Goal: Task Accomplishment & Management: Manage account settings

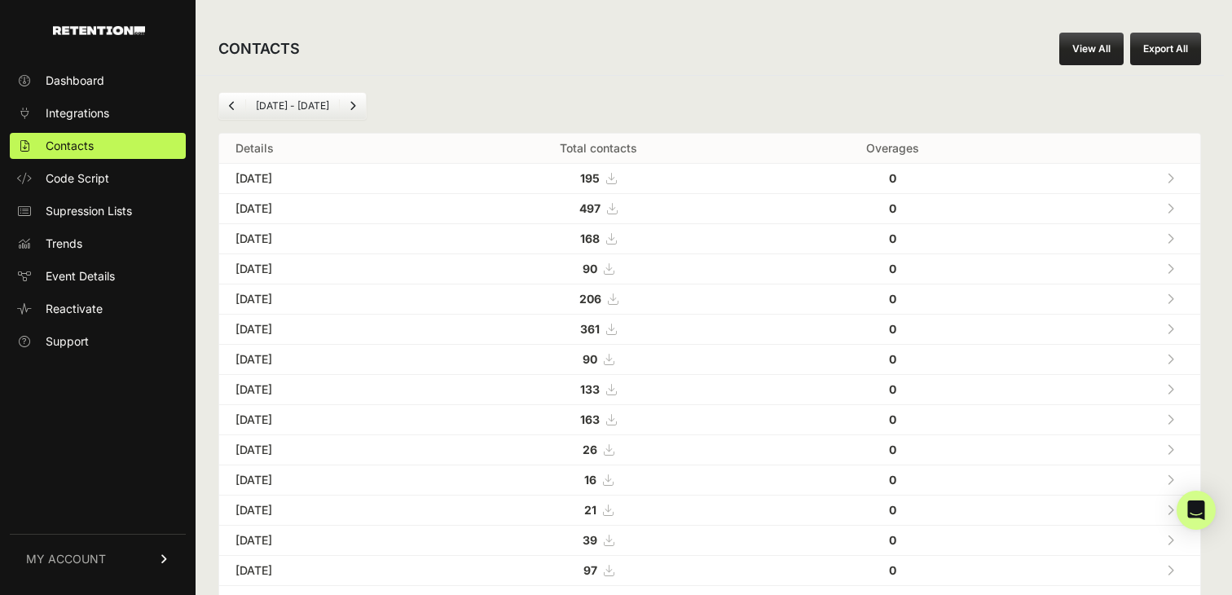
click at [294, 99] on li "Aug 11 - Sep 11" at bounding box center [292, 105] width 94 height 13
click at [319, 107] on li "Aug 11 - Sep 11" at bounding box center [292, 105] width 94 height 13
click at [311, 107] on li "Aug 11 - Sep 11" at bounding box center [292, 105] width 94 height 13
click at [1172, 352] on span at bounding box center [1170, 359] width 7 height 14
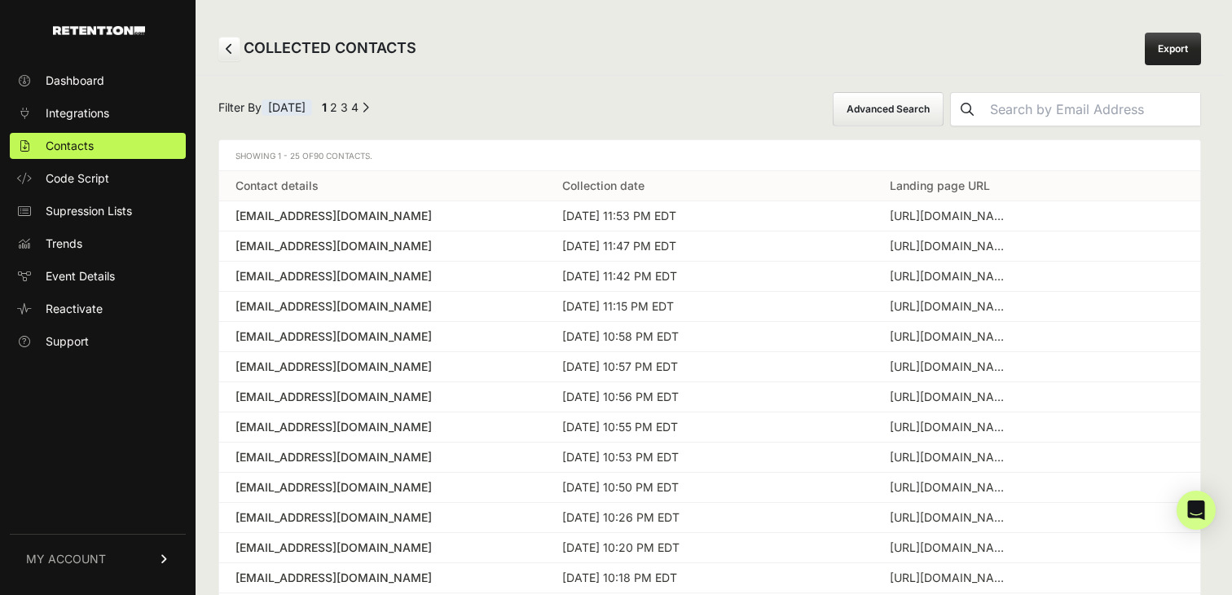
click at [944, 113] on button "Advanced Search" at bounding box center [888, 109] width 111 height 34
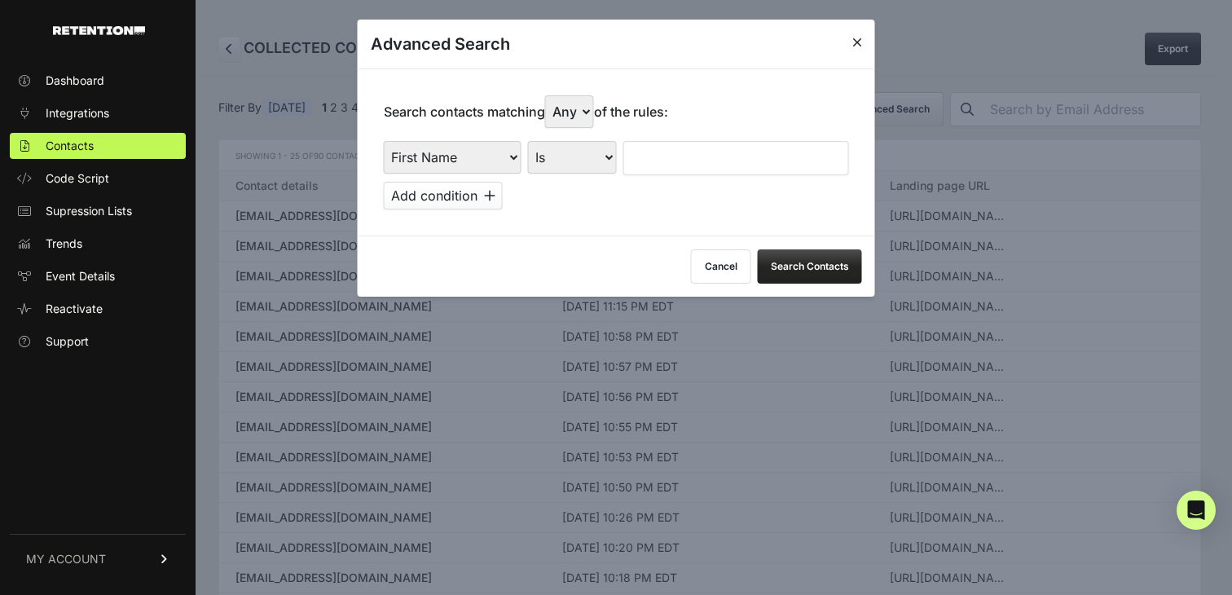
click at [461, 161] on select "First Name Last Name State City Email Email Domain Landing Domain Landing Page …" at bounding box center [453, 157] width 138 height 33
select select "landing_page_url"
click at [384, 141] on select "First Name Last Name State City Email Email Domain Landing Domain Landing Page …" at bounding box center [453, 157] width 138 height 33
click at [570, 157] on select "Is Is not Contains Starts with" at bounding box center [572, 157] width 89 height 33
select select "contains"
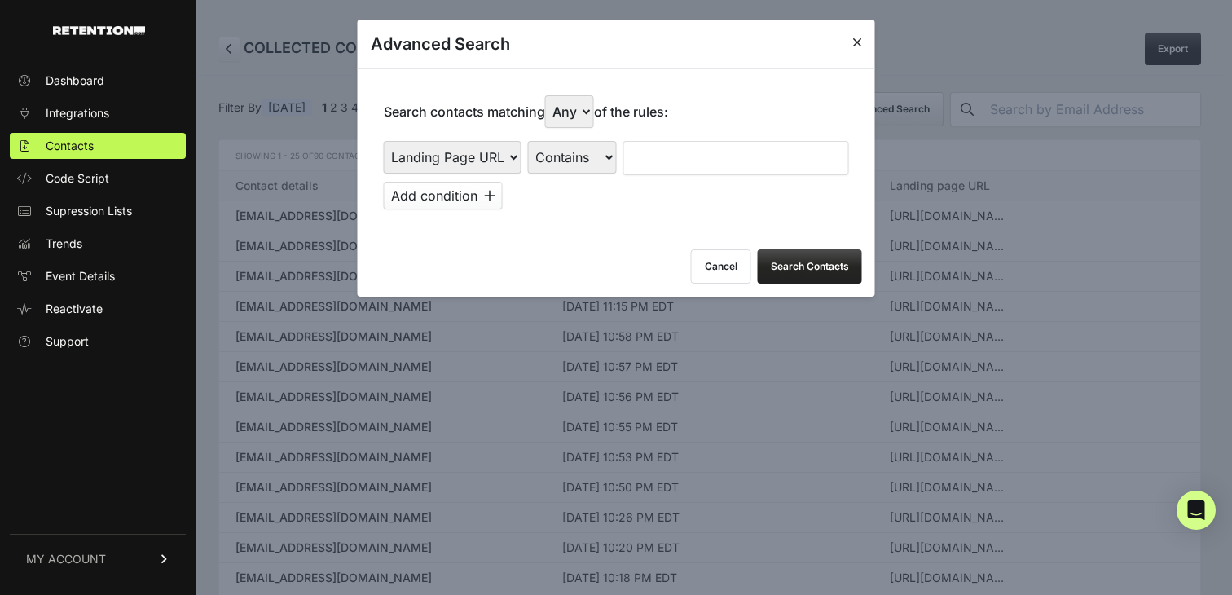
click at [528, 141] on select "Is Is not Contains Starts with" at bounding box center [572, 157] width 89 height 33
click at [749, 158] on input "text" at bounding box center [737, 158] width 226 height 34
click at [725, 175] on div "First Name Last Name State City Email Email Domain Landing Domain Landing Page …" at bounding box center [616, 175] width 465 height 68
click at [716, 154] on input "text" at bounding box center [737, 158] width 226 height 34
type input "RESET"
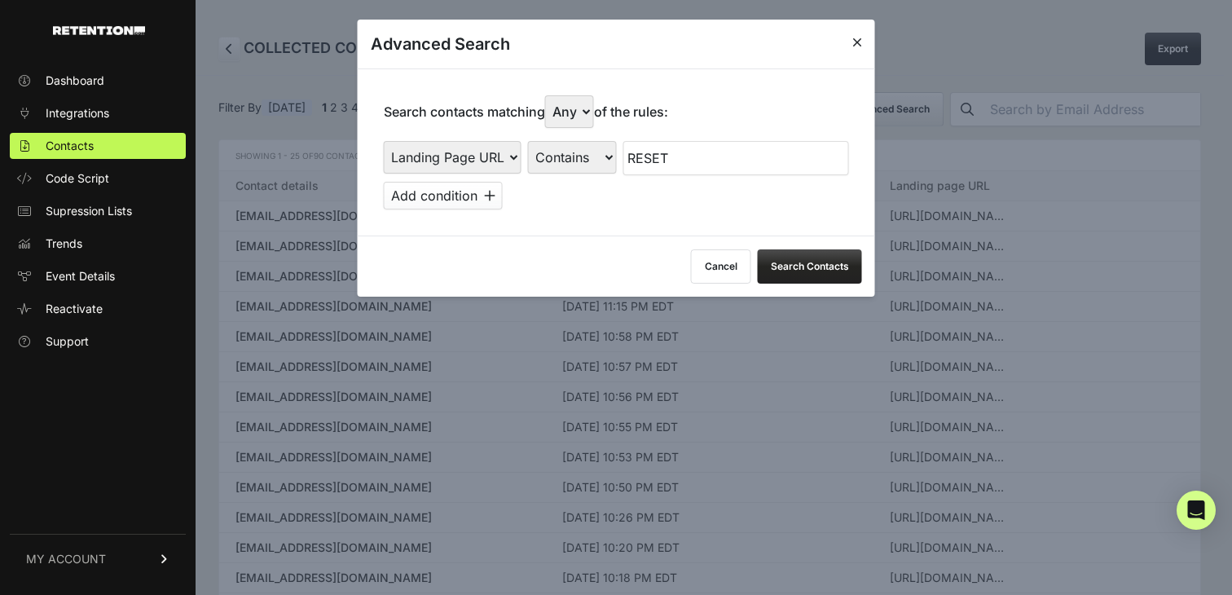
click at [802, 262] on button "Search Contacts" at bounding box center [810, 266] width 104 height 34
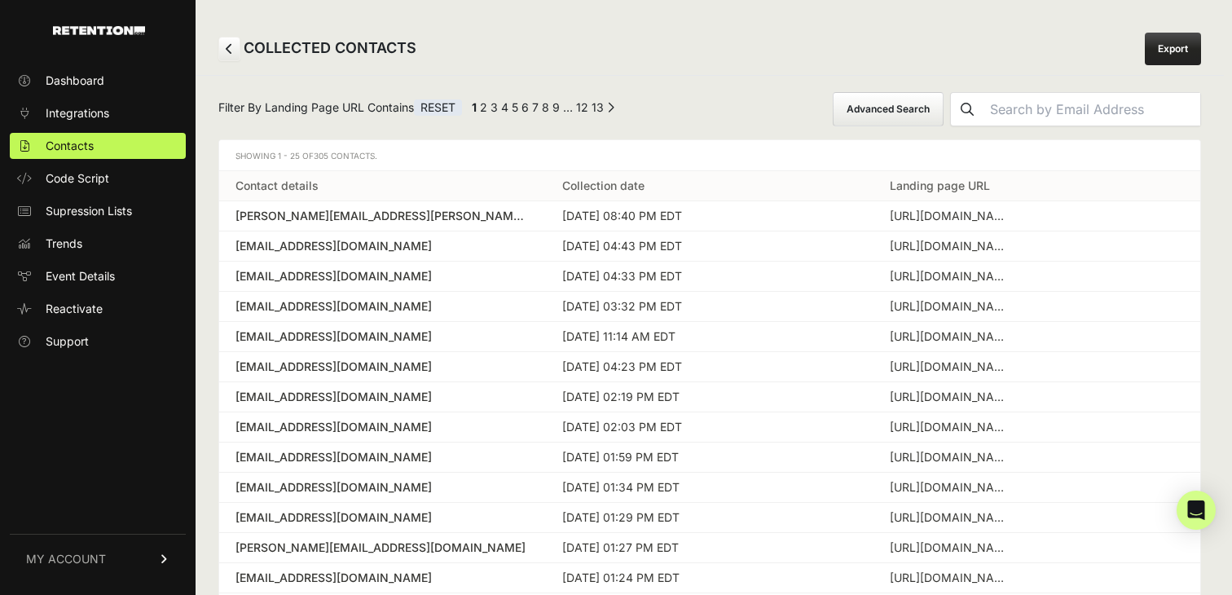
click at [944, 109] on button "Advanced Search" at bounding box center [888, 109] width 111 height 34
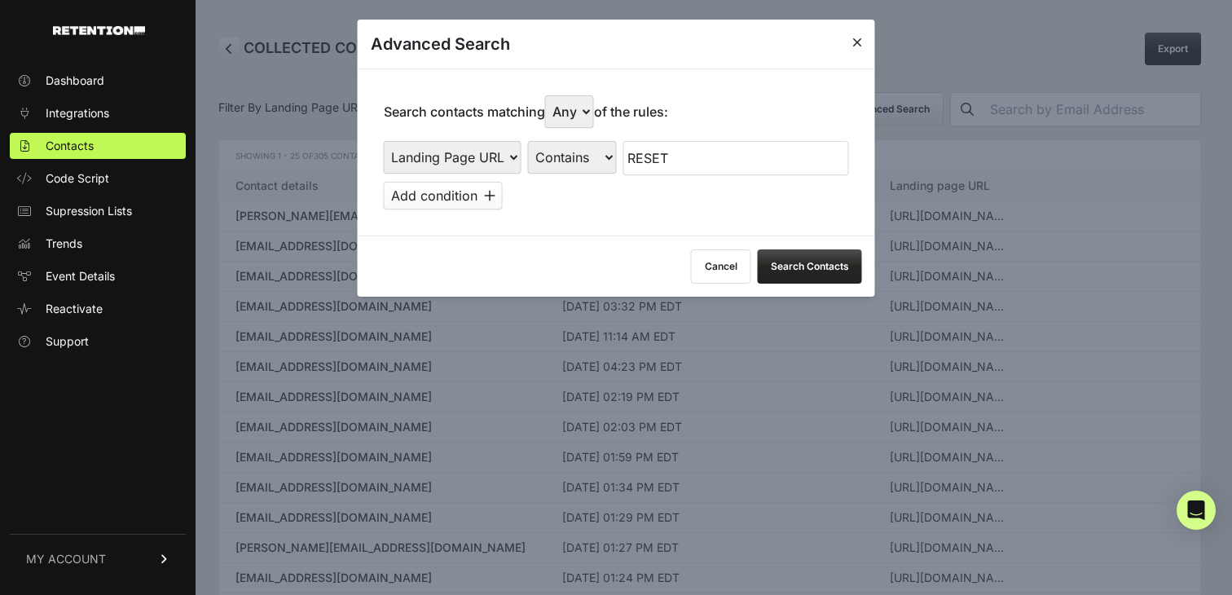
click at [473, 194] on button "Add condition" at bounding box center [443, 196] width 119 height 28
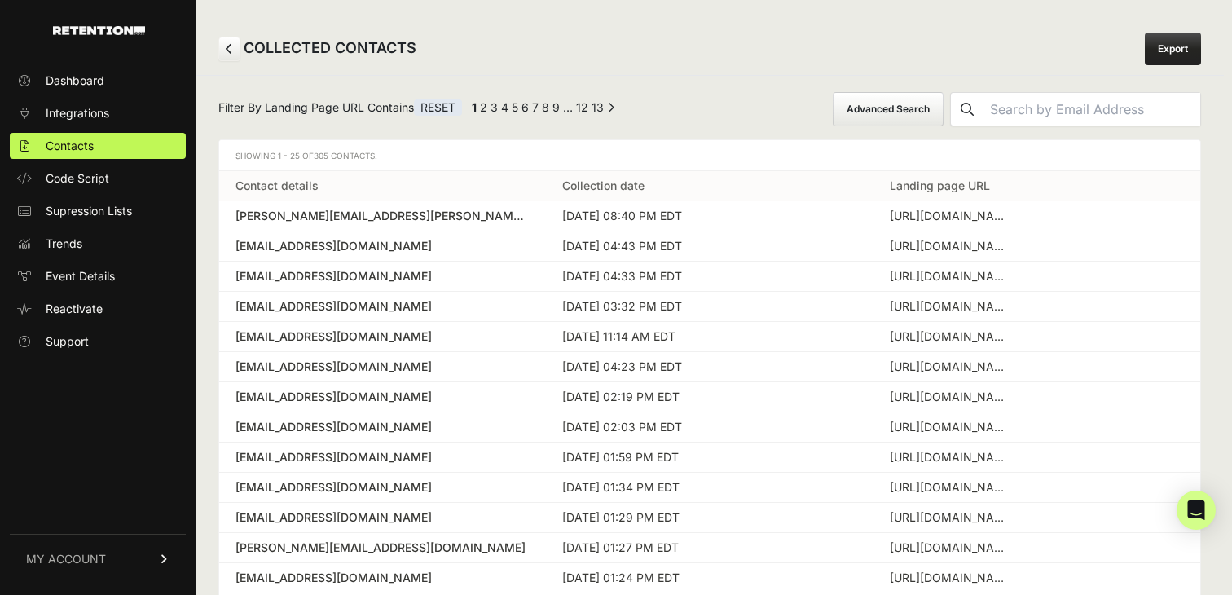
click at [944, 110] on button "Advanced Search" at bounding box center [888, 109] width 111 height 34
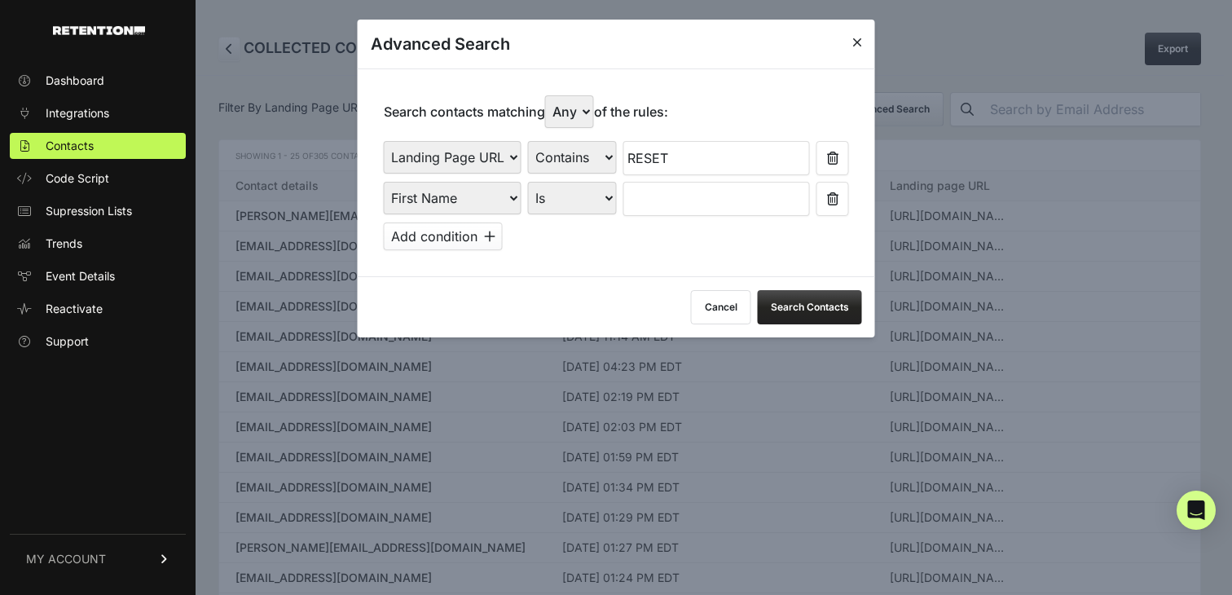
click at [507, 201] on select "First Name Last Name State City Email Email Domain Landing Domain Landing Page …" at bounding box center [453, 198] width 138 height 33
select select "file_date"
click at [384, 182] on select "First Name Last Name State City Email Email Domain Landing Domain Landing Page …" at bounding box center [453, 198] width 138 height 33
click at [559, 205] on select "Is on Is between" at bounding box center [573, 198] width 90 height 33
click at [528, 182] on select "Is on Is between" at bounding box center [573, 198] width 90 height 33
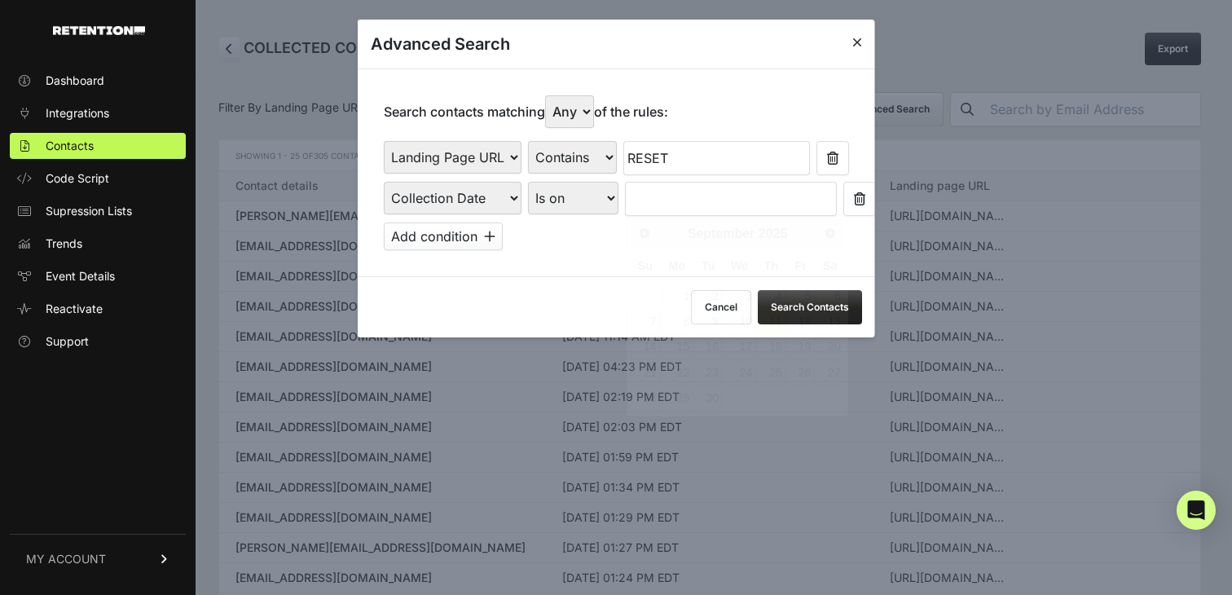
click at [693, 203] on input "text" at bounding box center [731, 199] width 212 height 34
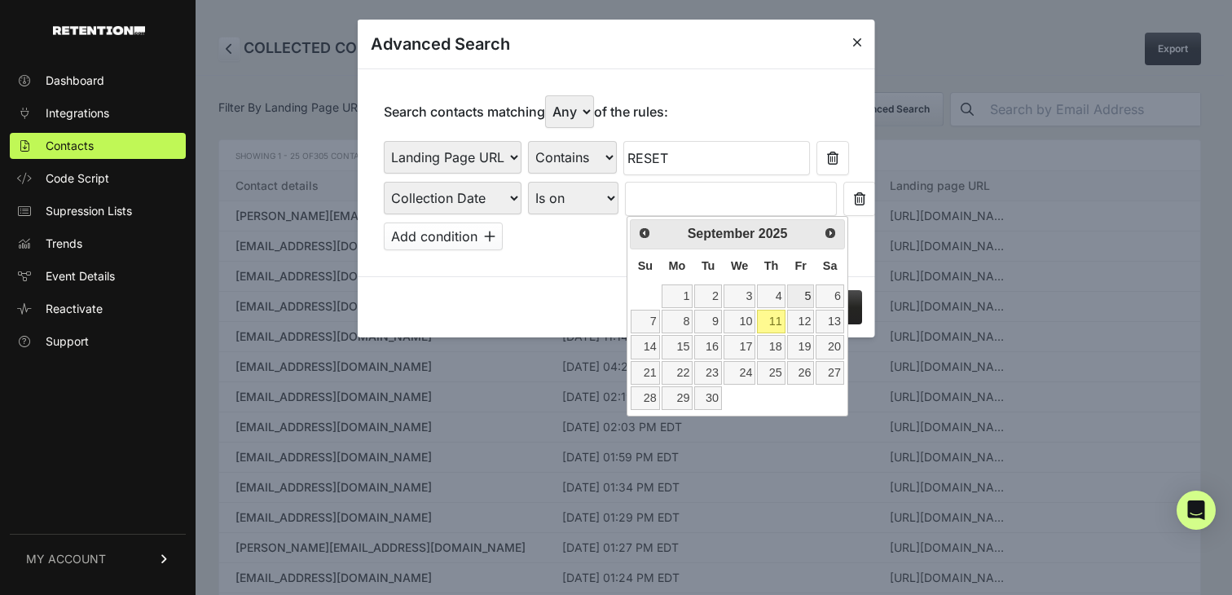
click at [807, 297] on link "5" at bounding box center [801, 296] width 28 height 24
type input "09/05/2025"
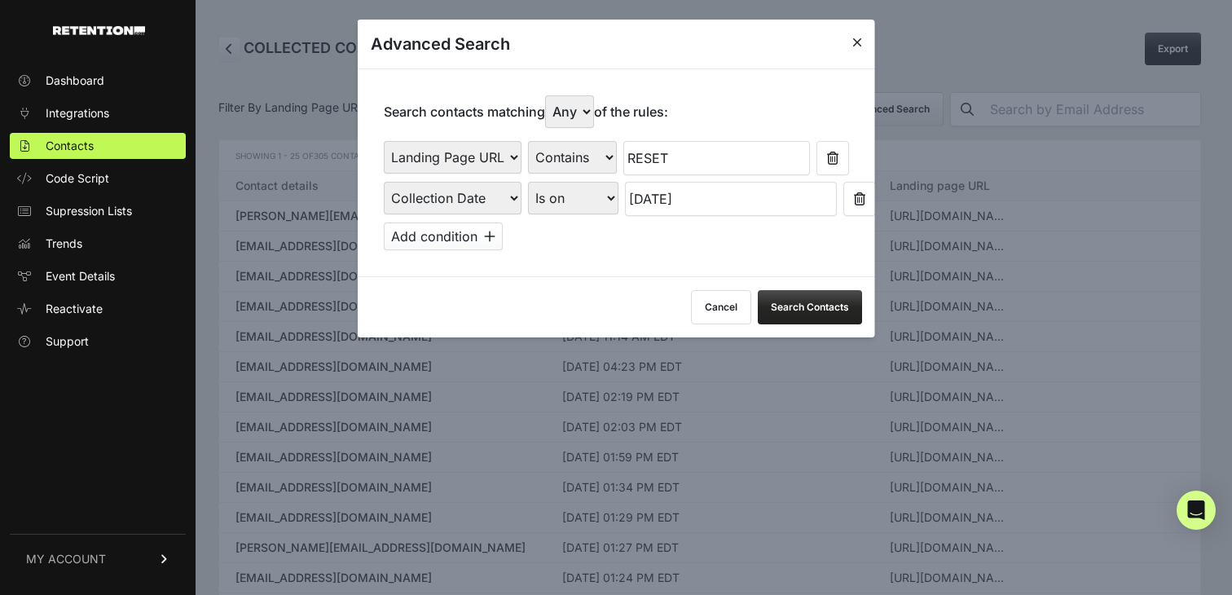
click at [819, 314] on button "Search Contacts" at bounding box center [810, 307] width 104 height 34
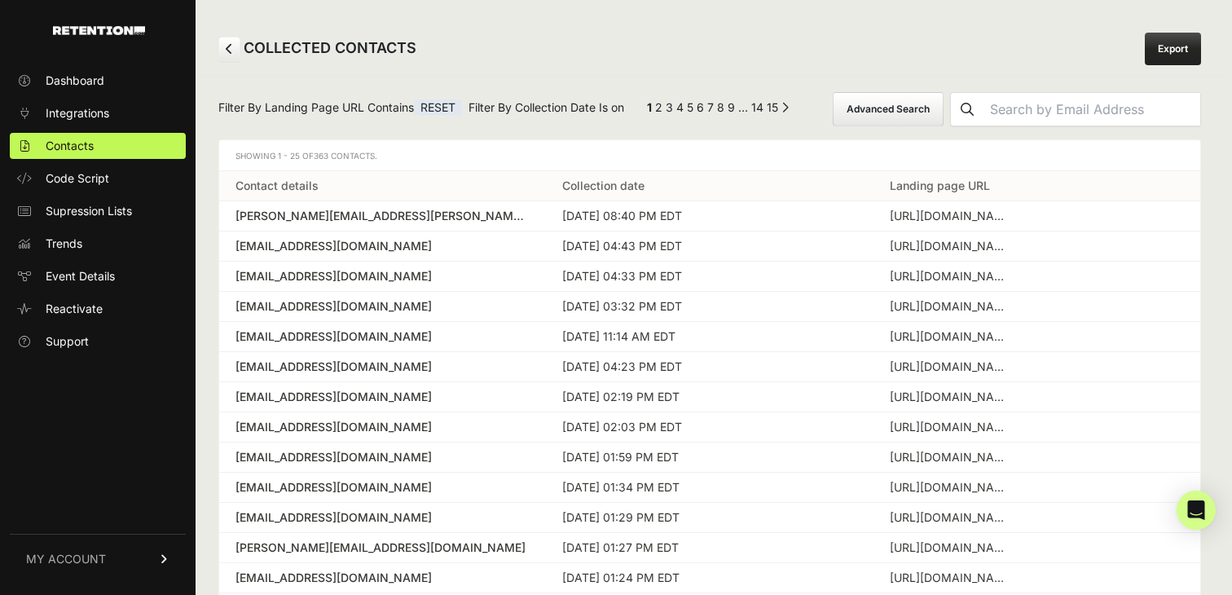
click at [944, 109] on button "Advanced Search" at bounding box center [888, 109] width 111 height 34
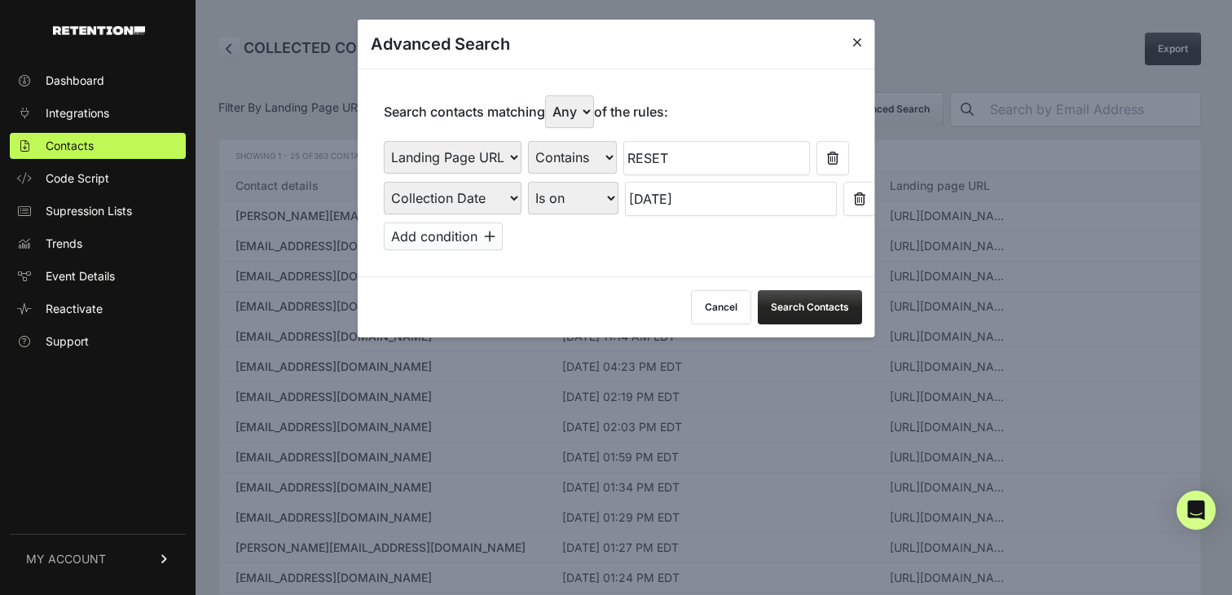
click at [470, 201] on select "First Name Last Name State City Email Email Domain Landing Domain Landing Page …" at bounding box center [453, 198] width 138 height 33
click at [811, 313] on button "Search Contacts" at bounding box center [810, 307] width 104 height 34
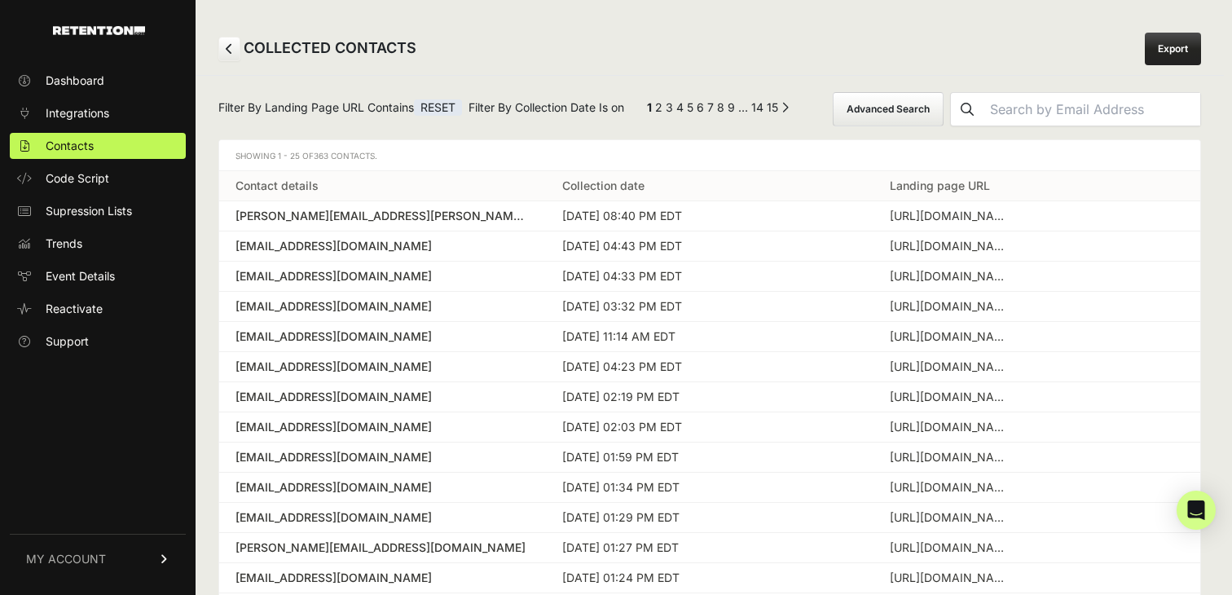
click at [220, 47] on link at bounding box center [229, 49] width 22 height 24
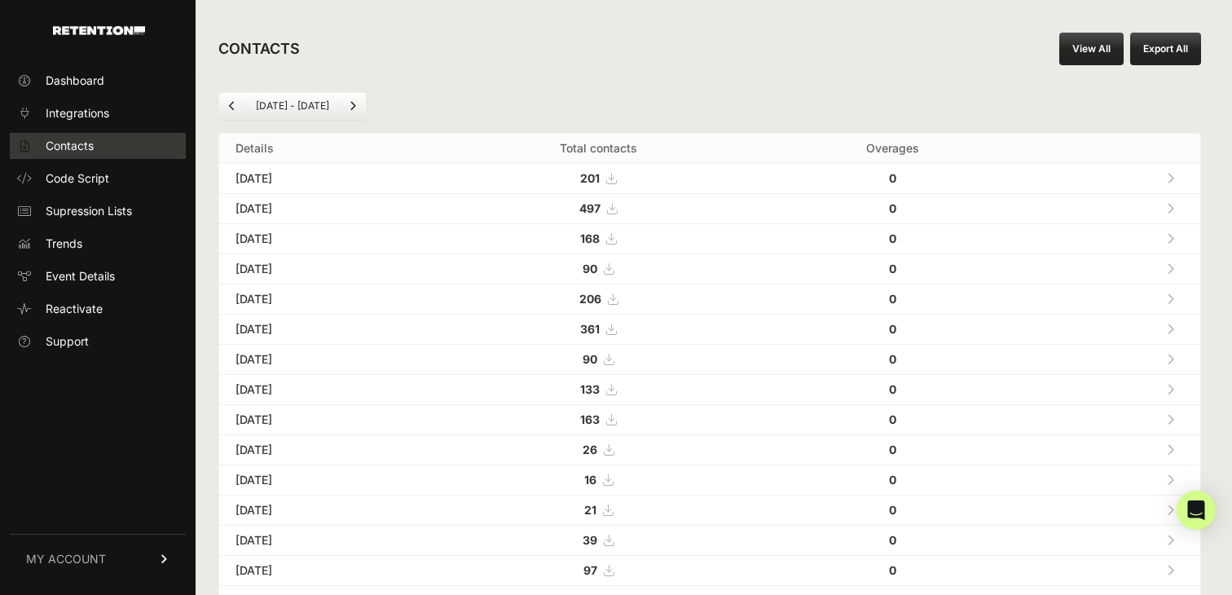
click at [69, 150] on span "Contacts" at bounding box center [70, 146] width 48 height 16
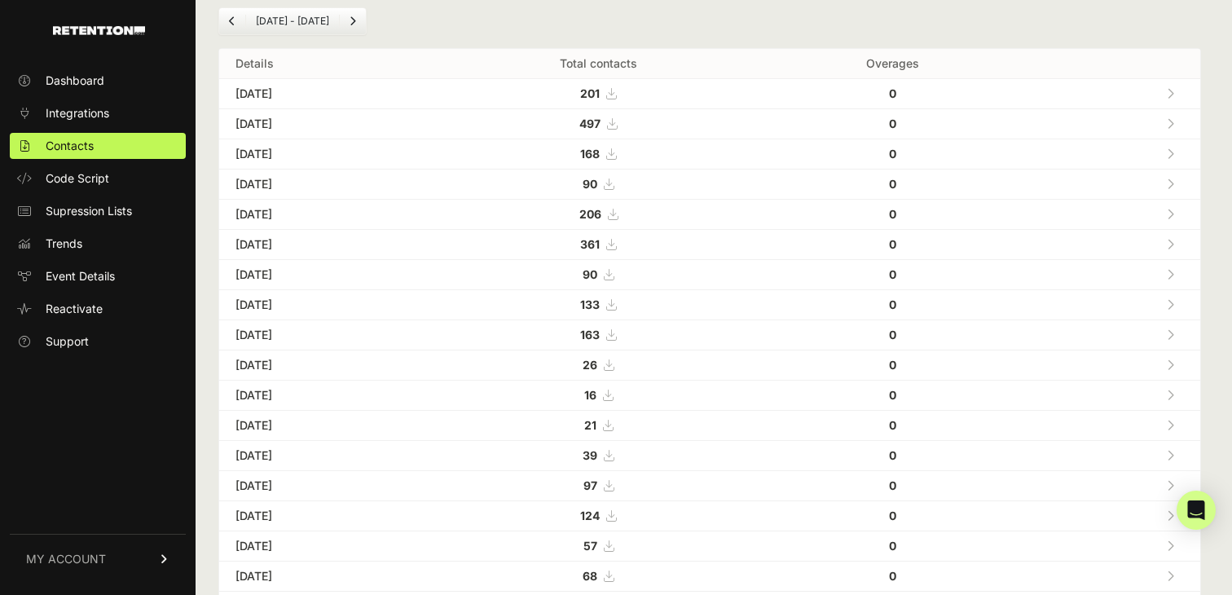
scroll to position [90, 0]
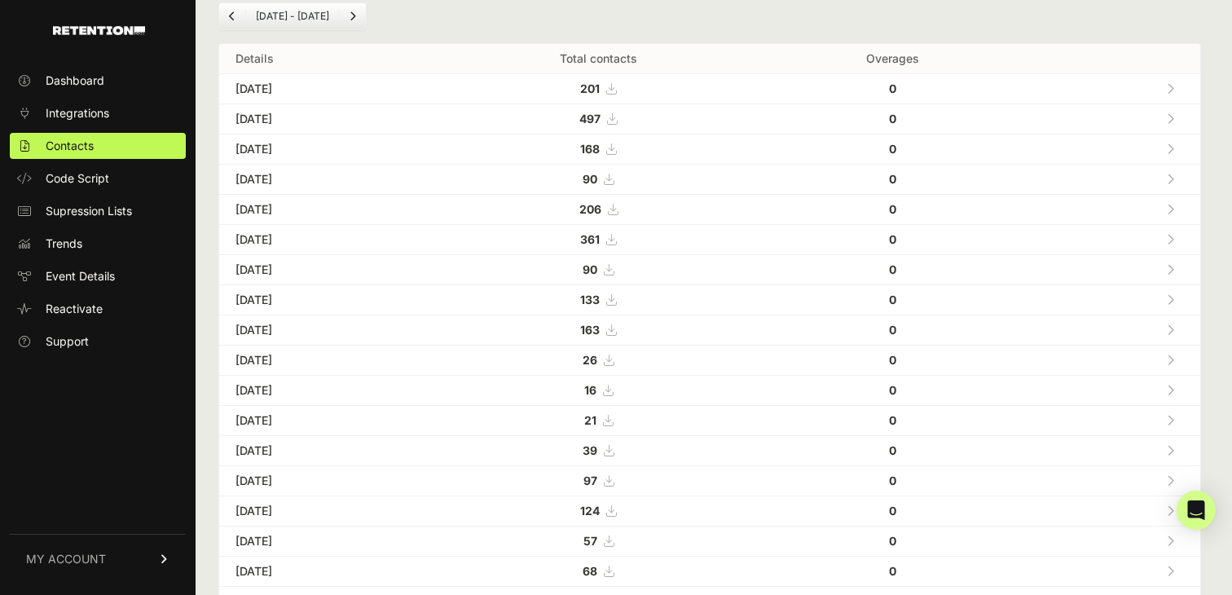
click at [614, 271] on icon at bounding box center [609, 269] width 10 height 11
click at [616, 241] on icon at bounding box center [611, 239] width 10 height 11
click at [618, 207] on icon at bounding box center [613, 209] width 10 height 11
click at [674, 182] on td "90" at bounding box center [598, 180] width 331 height 30
click at [614, 182] on icon at bounding box center [609, 179] width 10 height 11
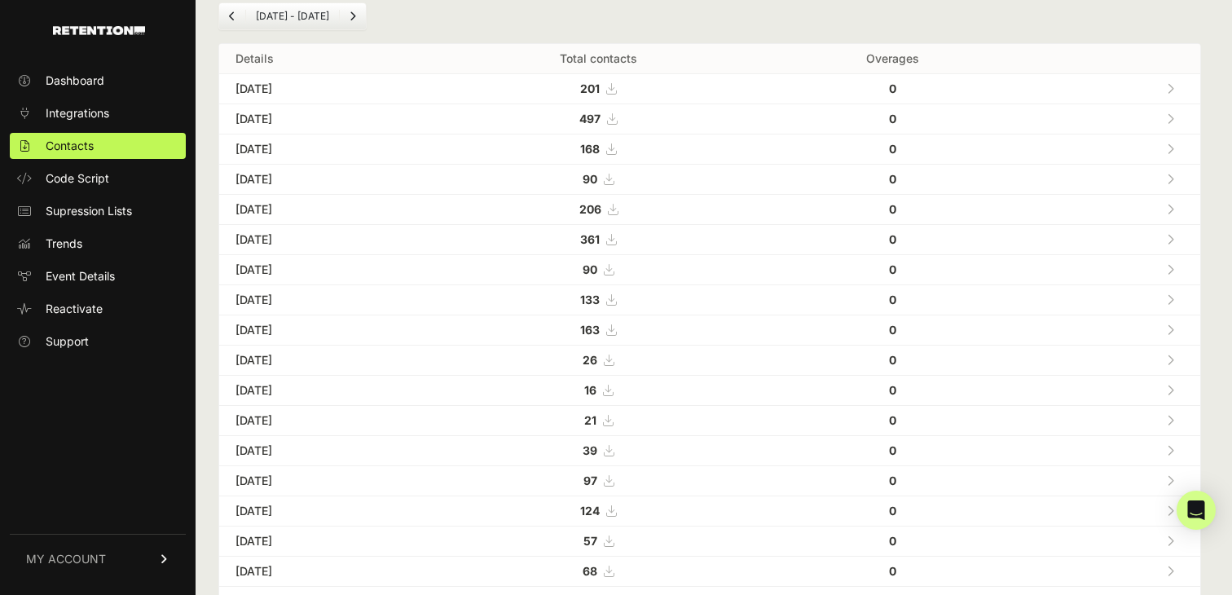
click at [616, 149] on icon at bounding box center [611, 148] width 10 height 11
click at [617, 117] on icon at bounding box center [612, 118] width 10 height 11
click at [616, 89] on icon at bounding box center [611, 88] width 10 height 11
click at [91, 106] on span "Integrations" at bounding box center [78, 113] width 64 height 16
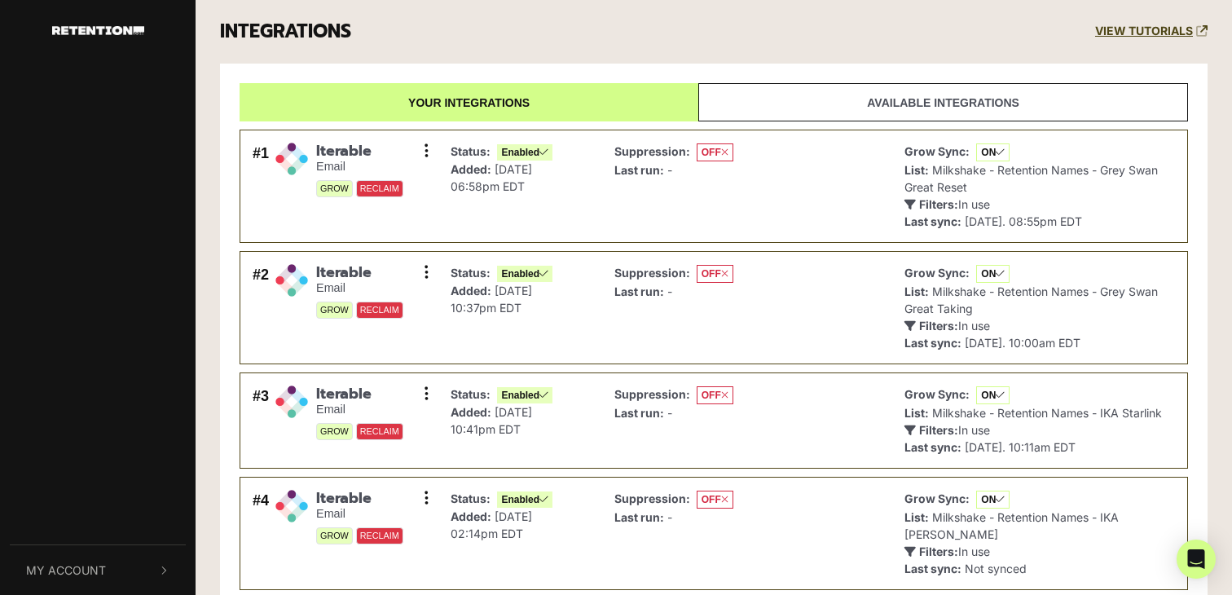
click at [95, 39] on link "button" at bounding box center [98, 25] width 196 height 51
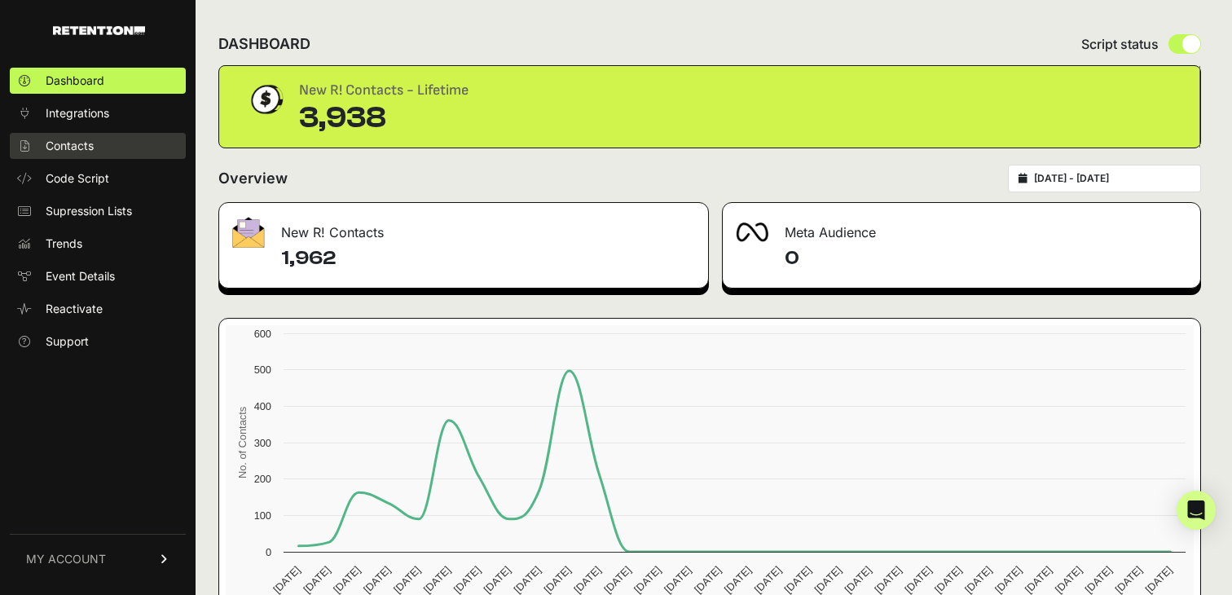
click at [86, 152] on span "Contacts" at bounding box center [70, 146] width 48 height 16
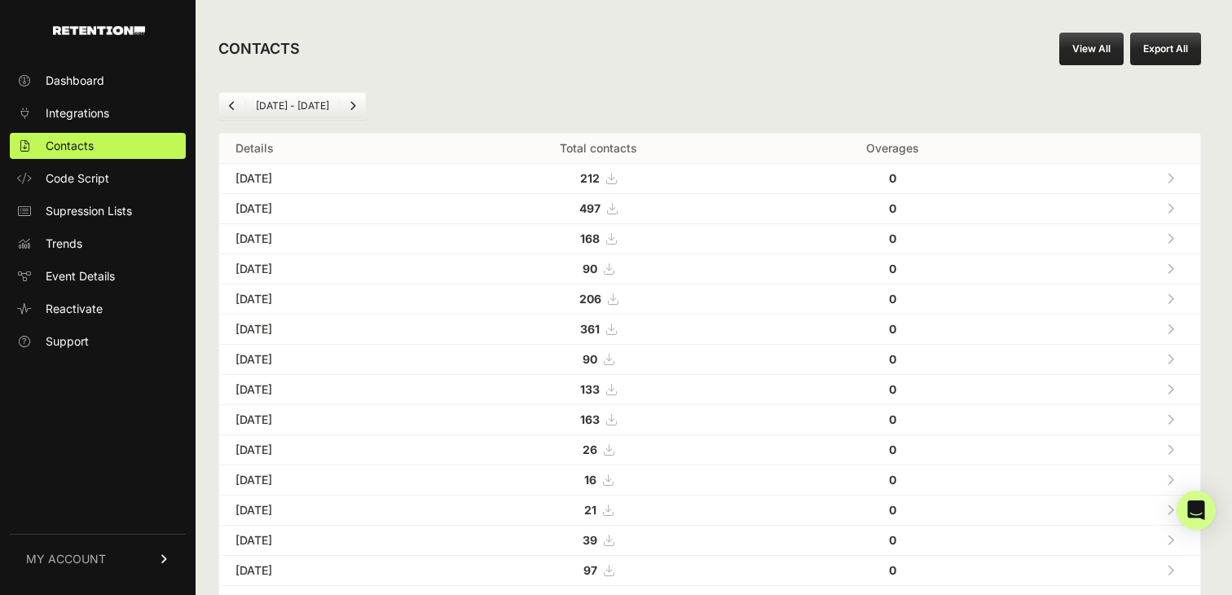
click at [616, 395] on icon at bounding box center [611, 389] width 10 height 11
click at [97, 105] on span "Integrations" at bounding box center [78, 113] width 64 height 16
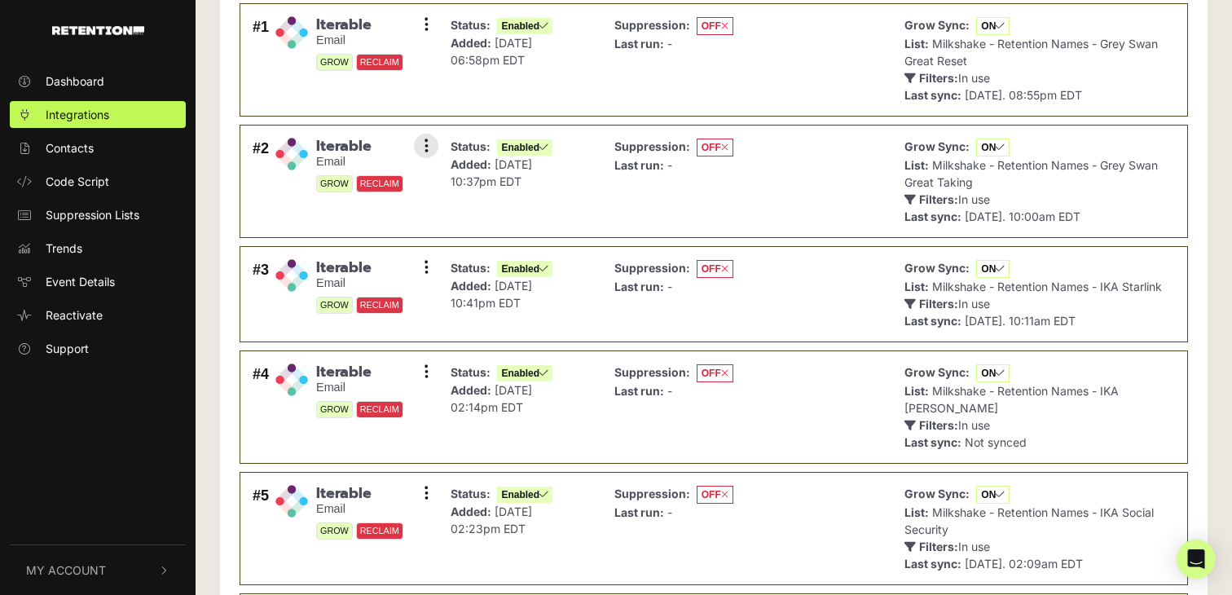
scroll to position [132, 0]
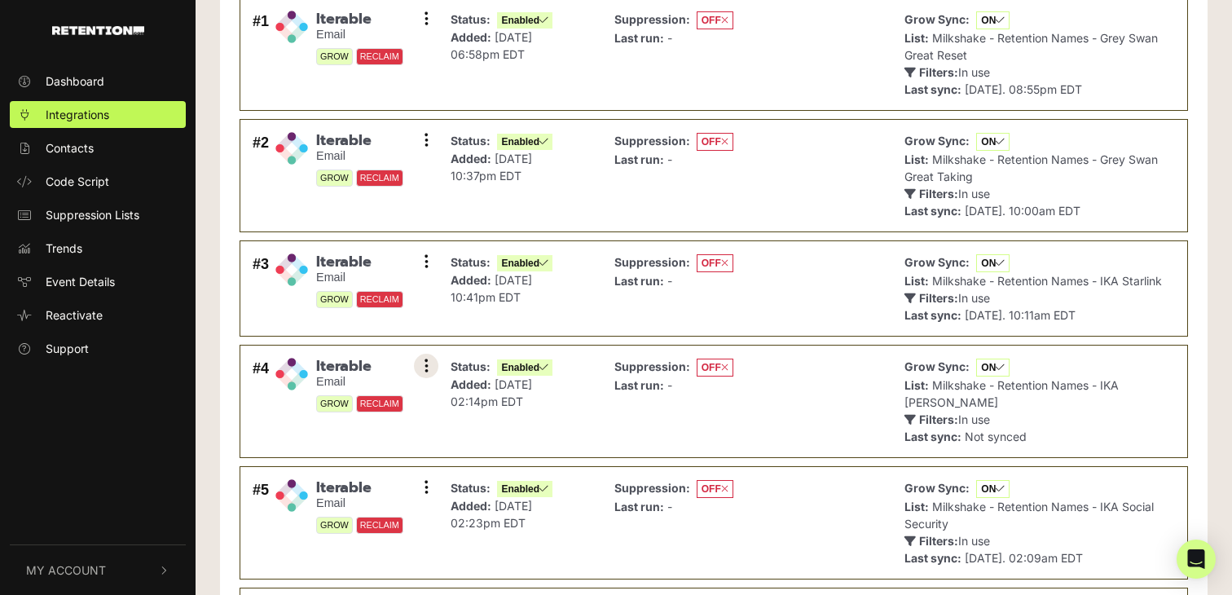
click at [426, 363] on icon at bounding box center [427, 366] width 4 height 16
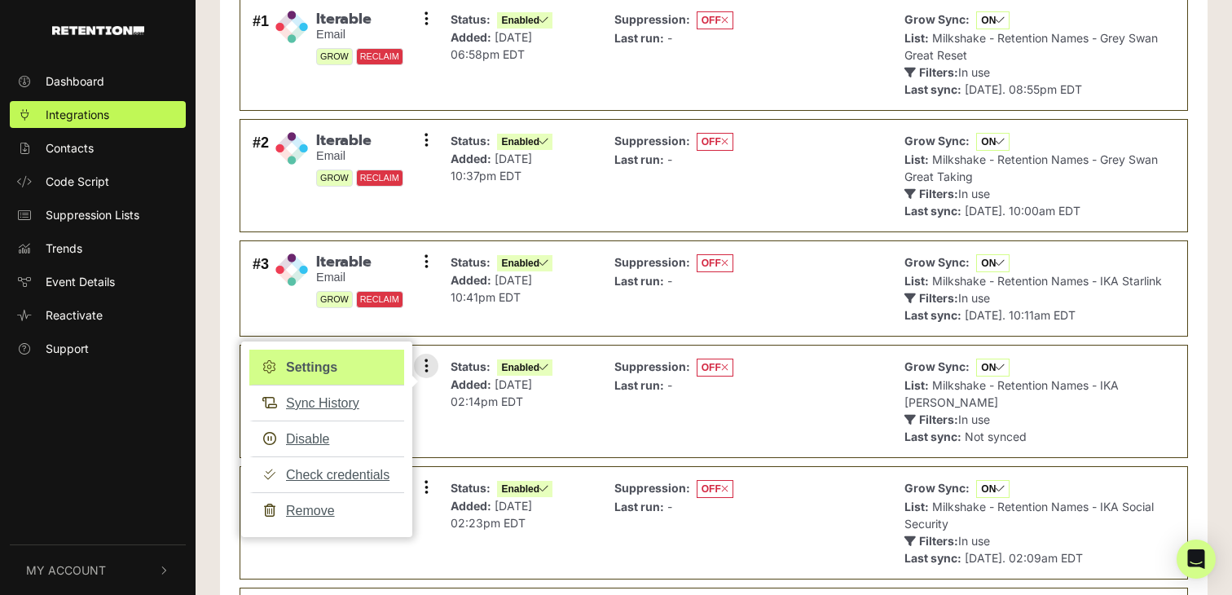
click at [312, 362] on link "Settings" at bounding box center [326, 368] width 155 height 36
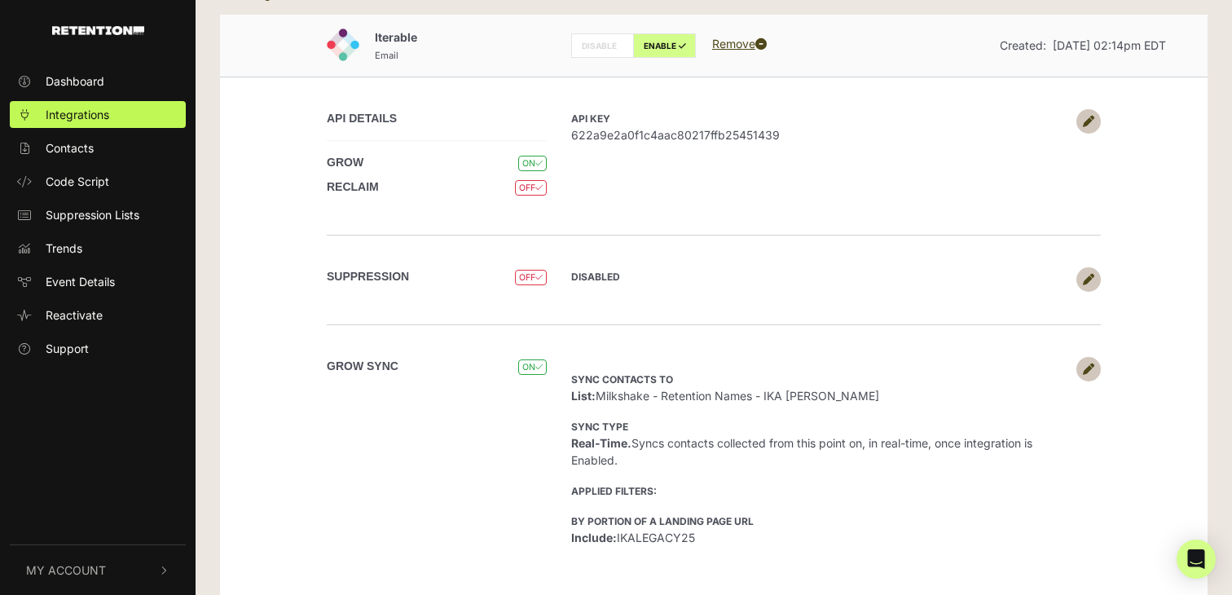
scroll to position [82, 0]
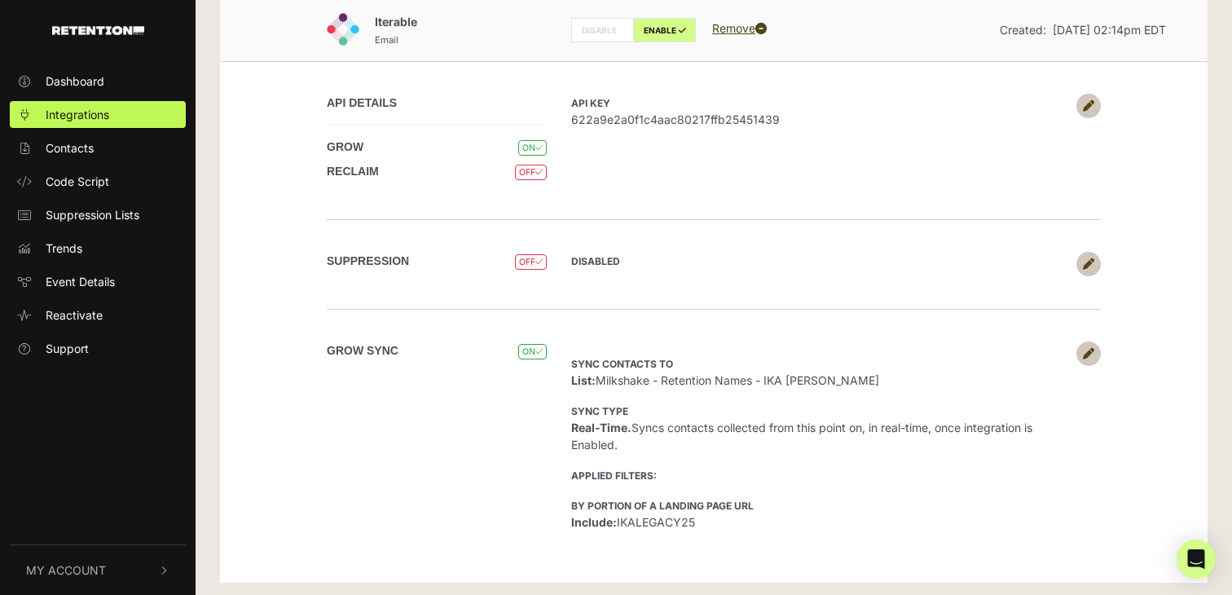
drag, startPoint x: 694, startPoint y: 517, endPoint x: 620, endPoint y: 516, distance: 74.2
click at [620, 516] on li "By portion of a Landing Page URL Include: IKALEGACY25" at bounding box center [819, 513] width 497 height 34
copy li "IKALEGACY25"
click at [1091, 348] on icon at bounding box center [1088, 353] width 11 height 11
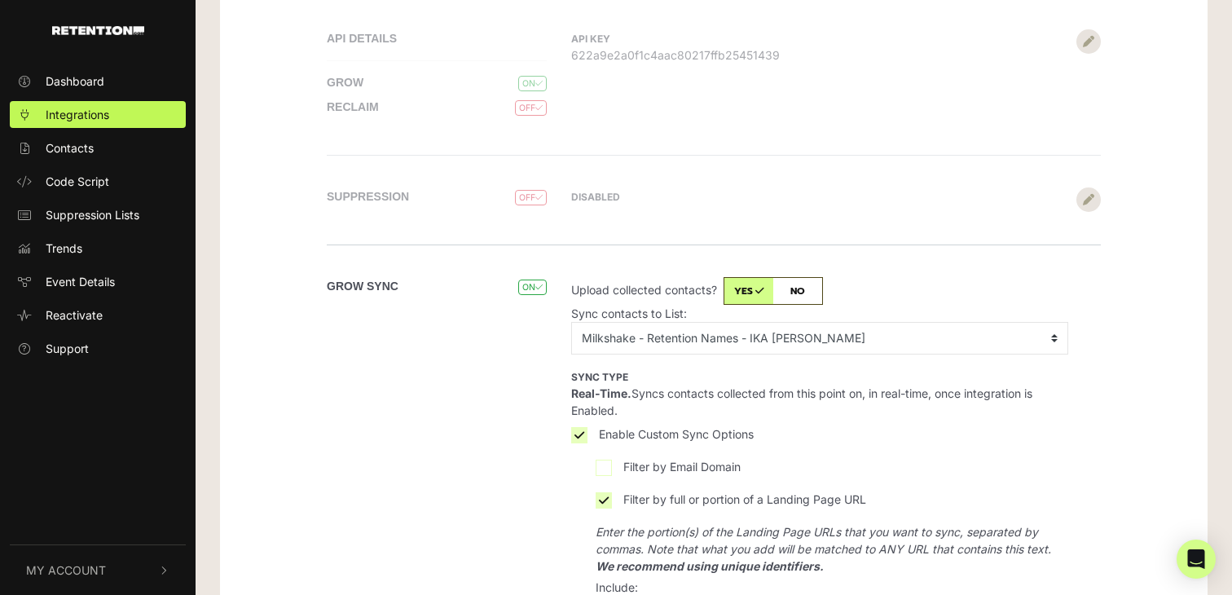
click at [805, 282] on input "checkbox" at bounding box center [773, 291] width 99 height 28
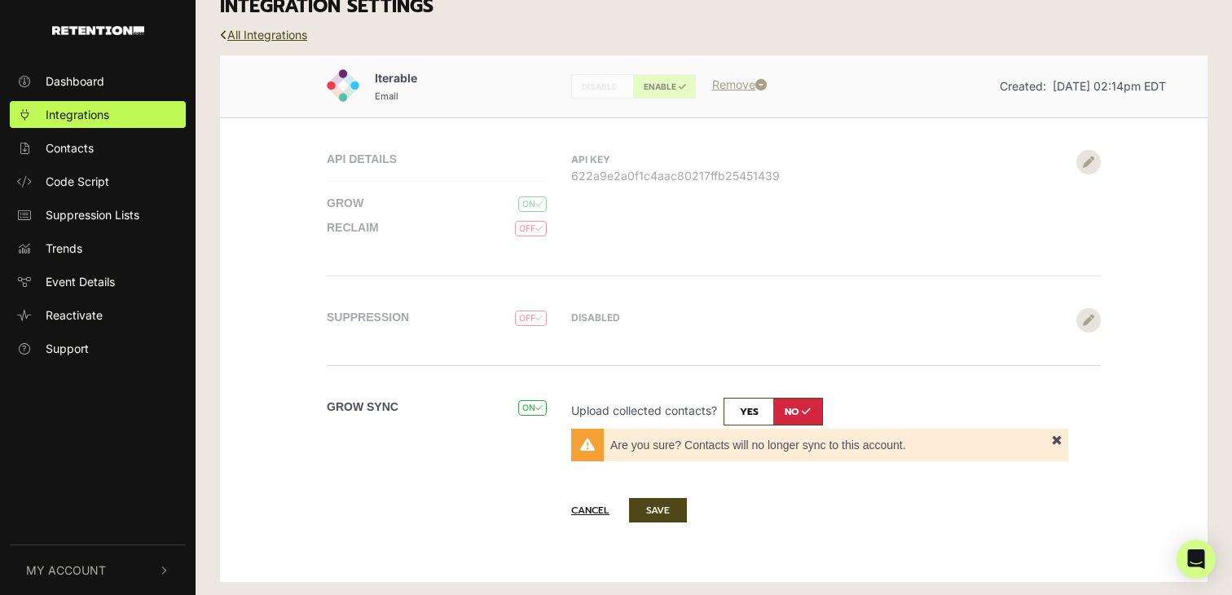
click at [748, 400] on input "checkbox" at bounding box center [773, 412] width 99 height 28
checkbox input "true"
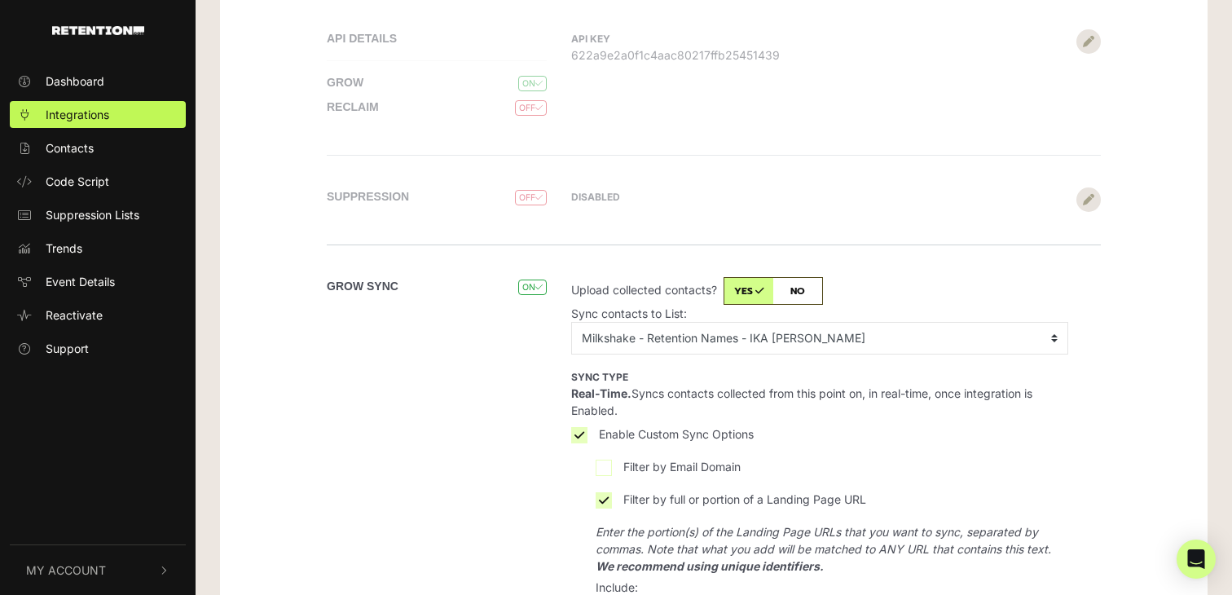
click at [757, 315] on p "Sync contacts to List:" at bounding box center [819, 313] width 497 height 17
click at [755, 333] on select "No List BHSMS Sign Up Post Purchase Cart Abandons Test List - Banyan CIR - 10F …" at bounding box center [819, 338] width 497 height 33
click at [571, 322] on select "No List BHSMS Sign Up Post Purchase Cart Abandons Test List - Banyan CIR - 10F …" at bounding box center [819, 338] width 497 height 33
click at [756, 403] on label "Sync type Real-Time. Syncs contacts collected from this point on, in real-time,…" at bounding box center [819, 393] width 497 height 51
click at [0, 0] on input "Sync type Real-Time. Syncs contacts collected from this point on, in real-time,…" at bounding box center [0, 0] width 0 height 0
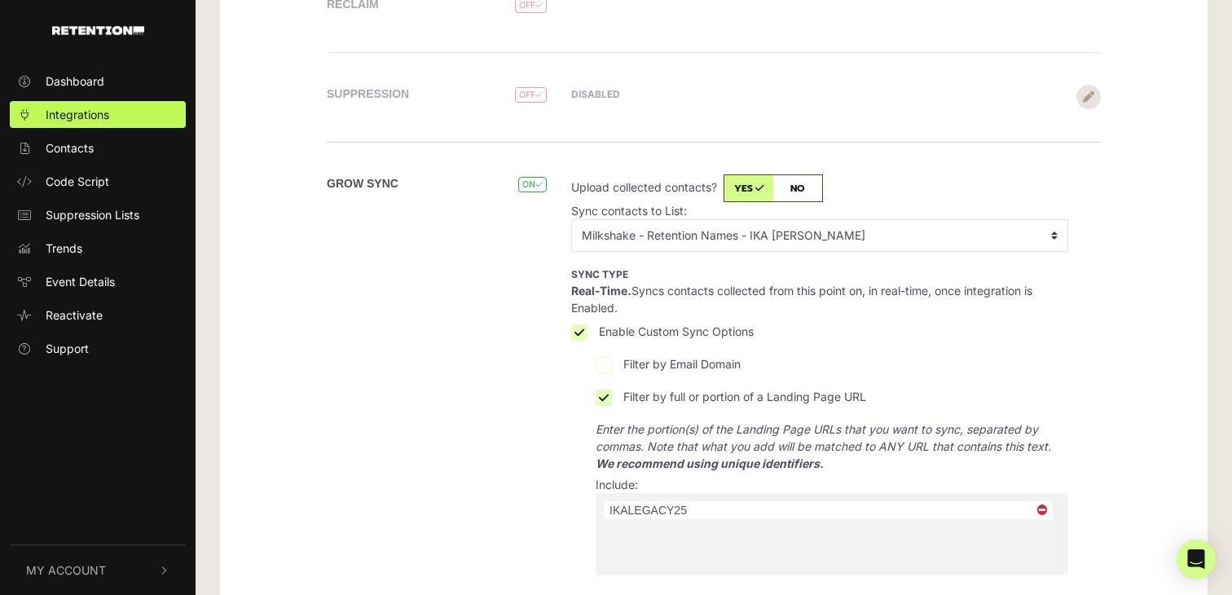
scroll to position [334, 0]
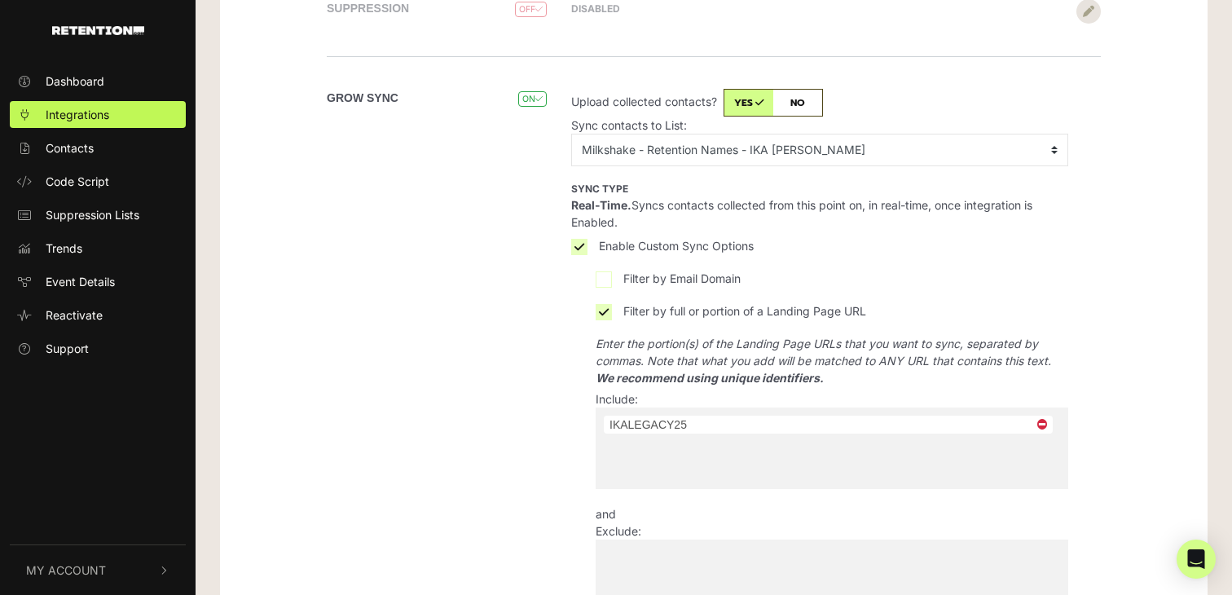
click at [741, 455] on input "search" at bounding box center [692, 447] width 192 height 26
select select
type input "IKALEGACY25"
type input "IKALEGACY"
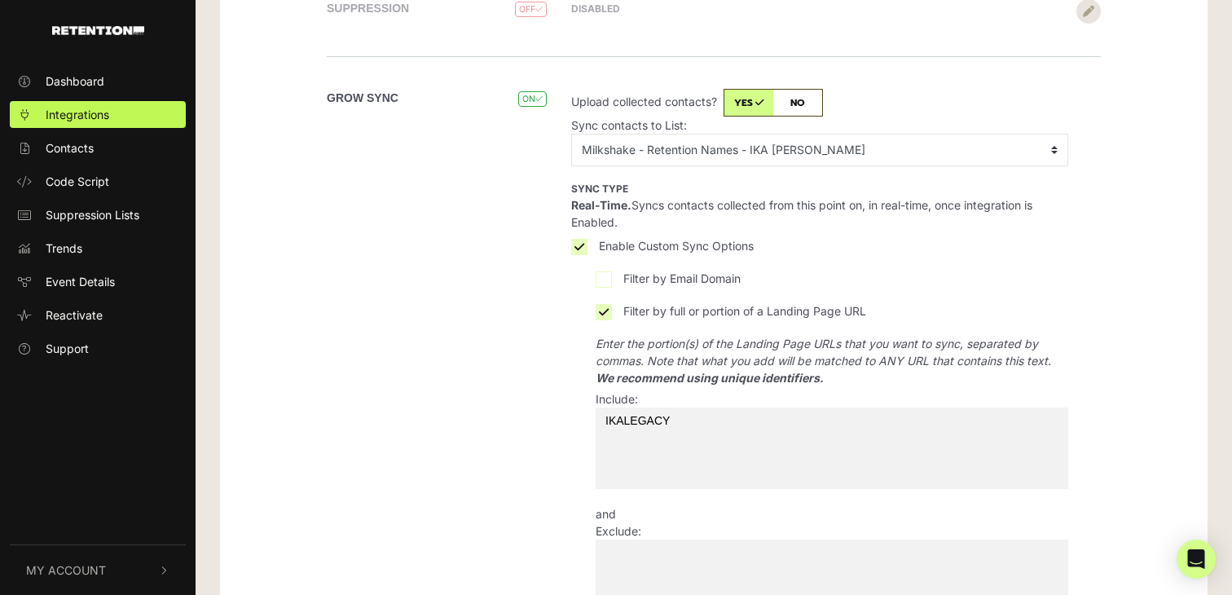
type input "IKALEGAC"
type input "IKALEGA"
click at [653, 413] on input "IKALEGACY25" at bounding box center [692, 421] width 192 height 26
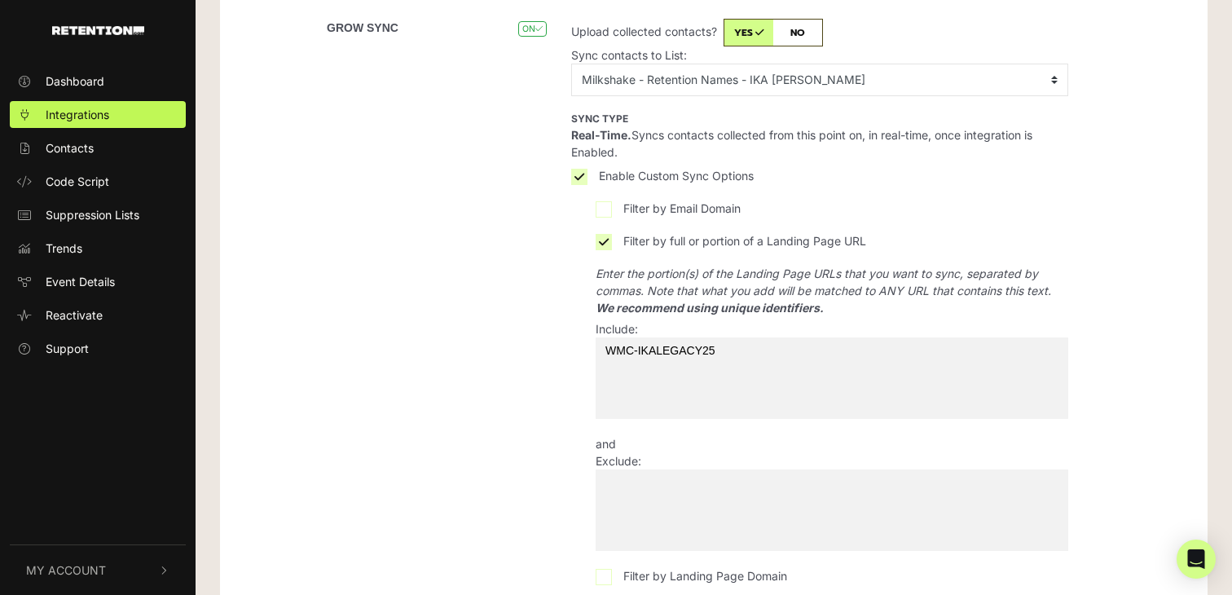
scroll to position [405, 0]
type input "WMC-IKALEGACY25"
select select "WMC-IKALEGACY25"
click at [529, 331] on div "Grow Sync ON" at bounding box center [443, 360] width 232 height 684
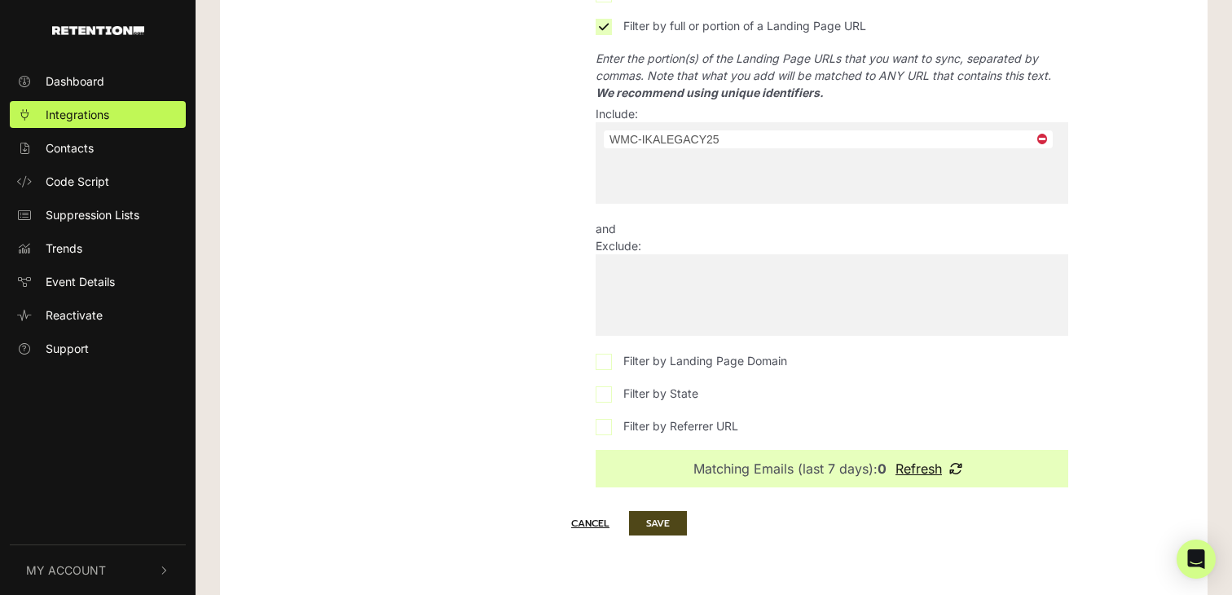
scroll to position [633, 0]
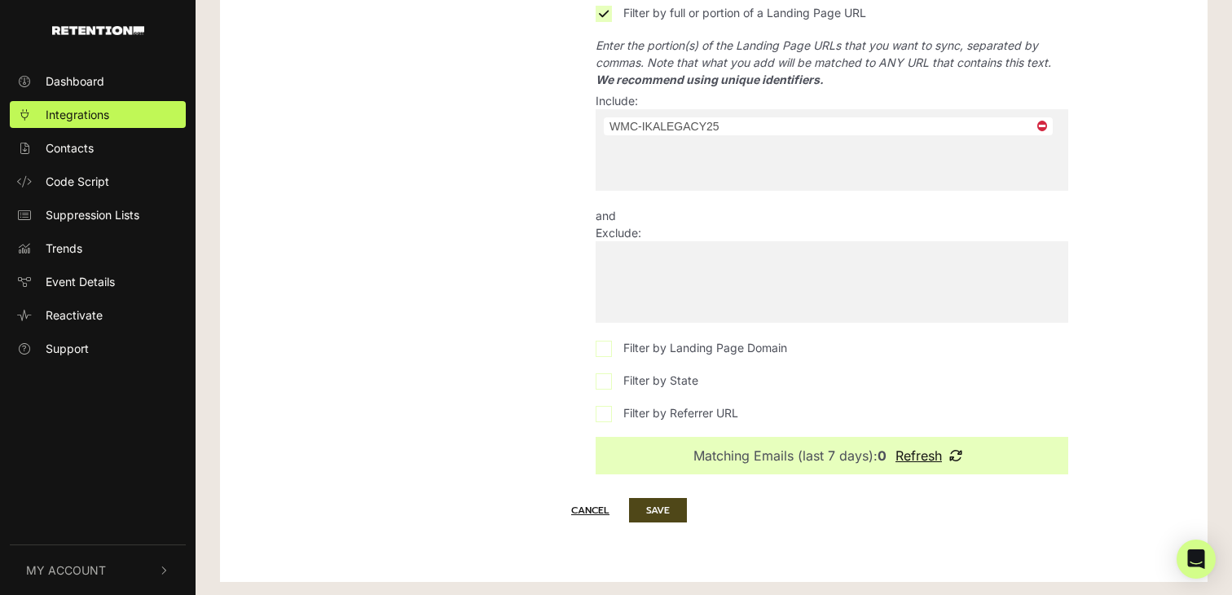
click at [928, 451] on u "Refresh" at bounding box center [919, 456] width 46 height 16
click at [677, 514] on button "SAVE" at bounding box center [658, 510] width 58 height 24
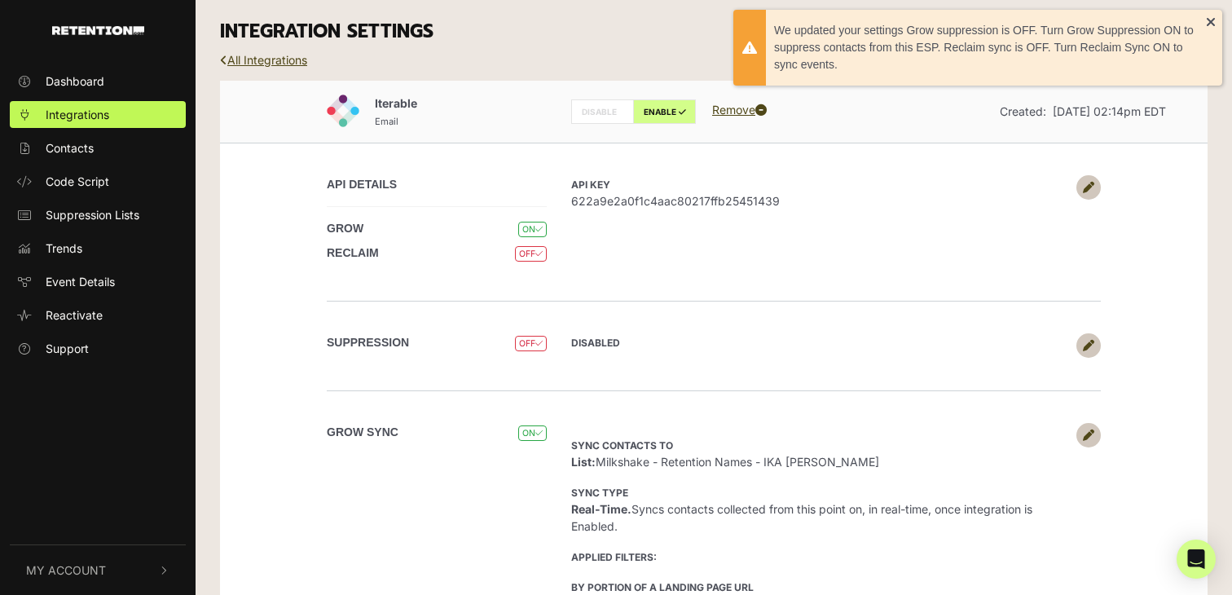
click at [609, 111] on label "DISABLE" at bounding box center [602, 111] width 63 height 24
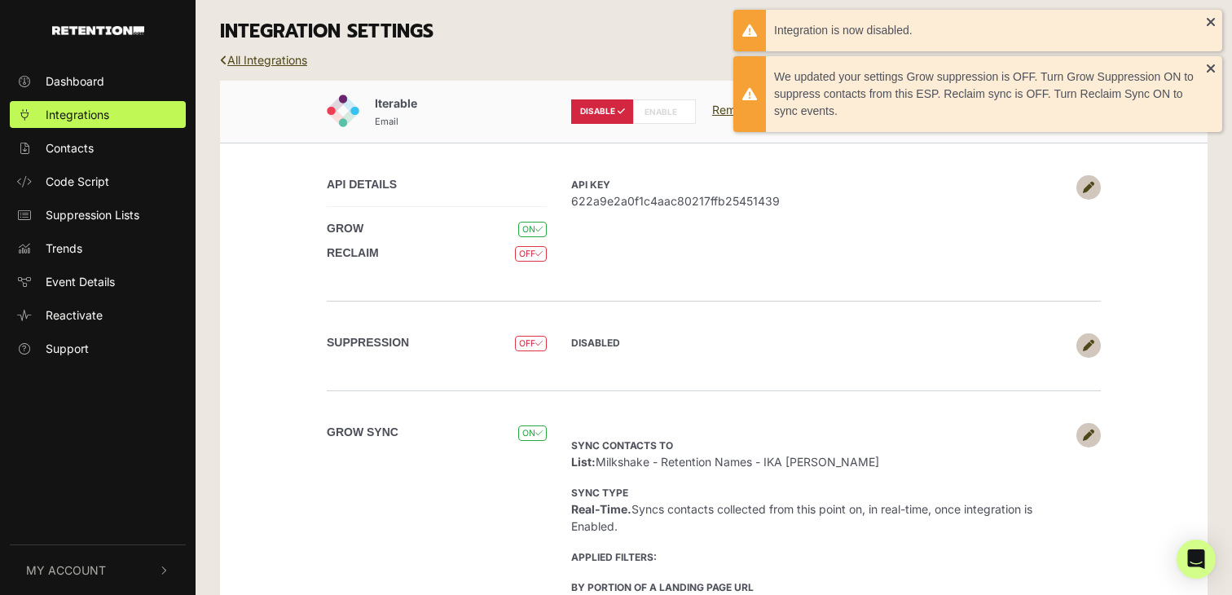
click at [648, 112] on label "ENABLE" at bounding box center [664, 111] width 63 height 24
radio input "false"
radio input "true"
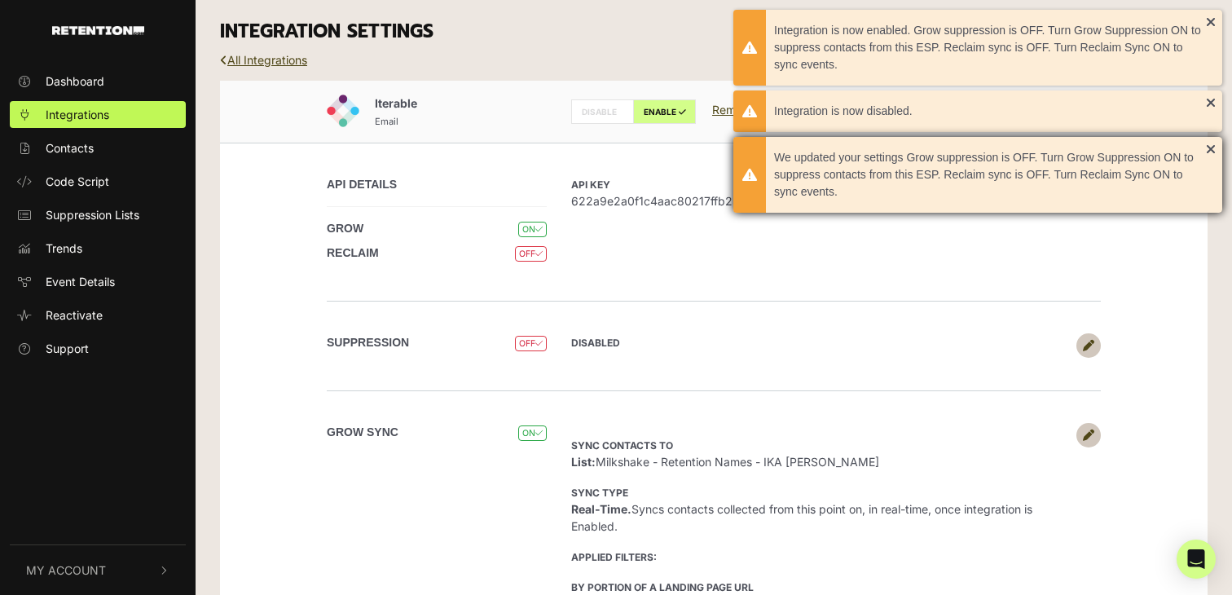
click at [1210, 144] on div "We updated your settings Grow suppression is OFF. Turn Grow Suppression ON to s…" at bounding box center [978, 175] width 489 height 76
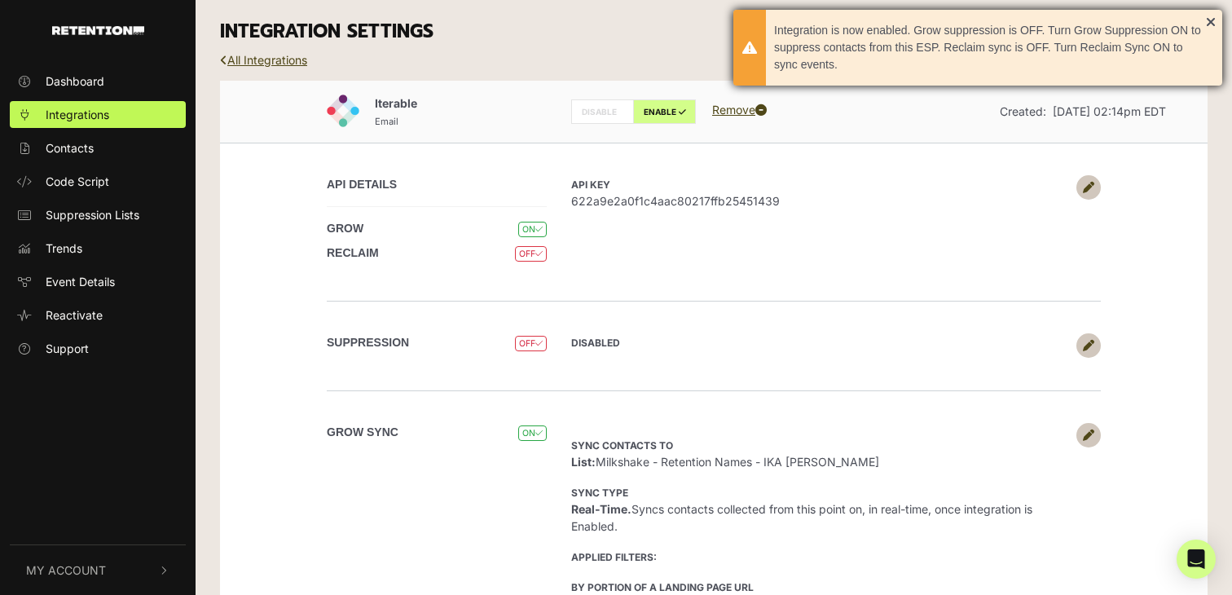
click at [1207, 19] on div "Integration is now enabled. Grow suppression is OFF. Turn Grow Suppression ON t…" at bounding box center [978, 48] width 489 height 76
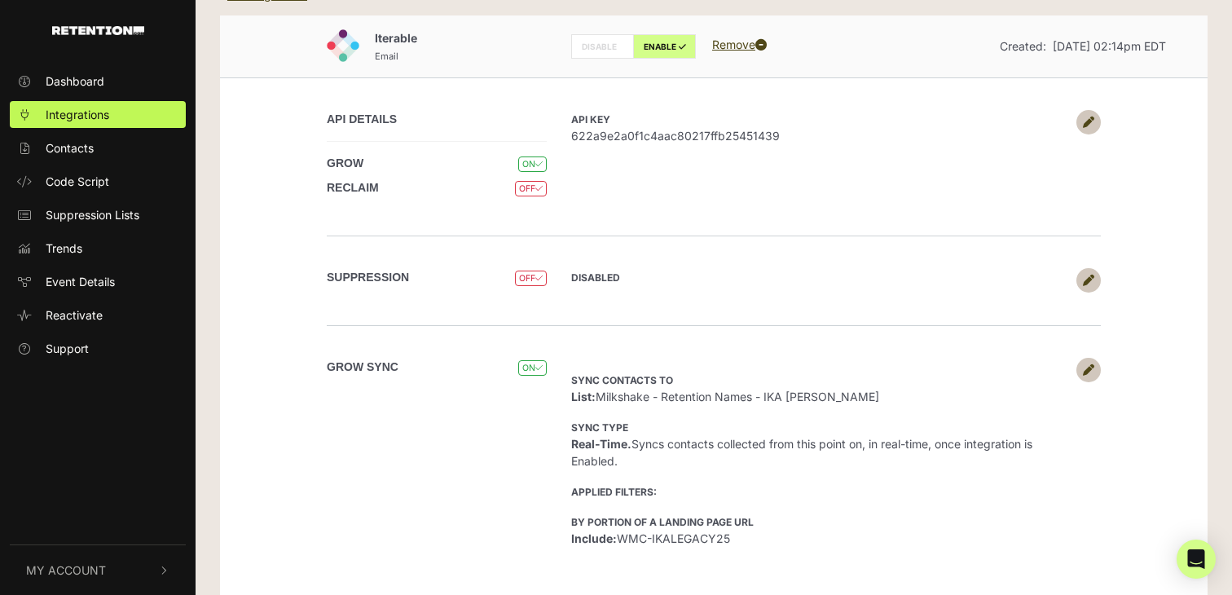
scroll to position [82, 0]
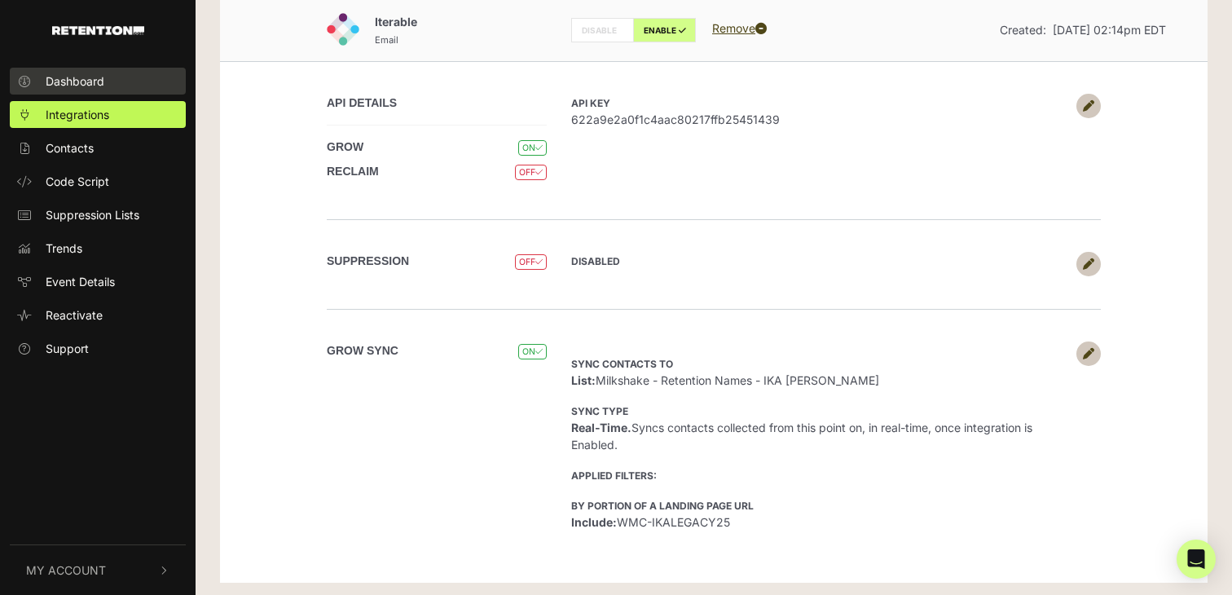
click at [86, 79] on span "Dashboard" at bounding box center [75, 81] width 59 height 17
